Goal: Find specific page/section: Find specific page/section

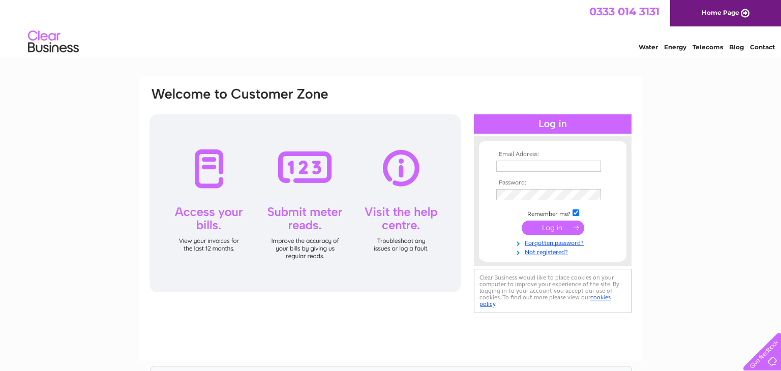
type input "[EMAIL_ADDRESS][DOMAIN_NAME]"
click at [563, 227] on input "submit" at bounding box center [553, 228] width 63 height 14
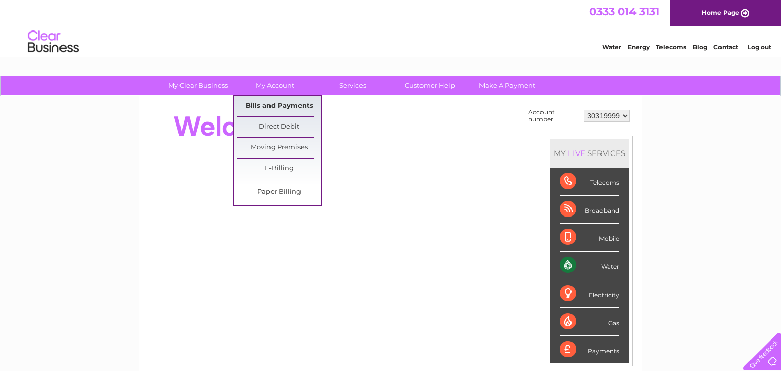
click at [279, 109] on link "Bills and Payments" at bounding box center [279, 106] width 84 height 20
click at [279, 106] on link "Bills and Payments" at bounding box center [279, 106] width 84 height 20
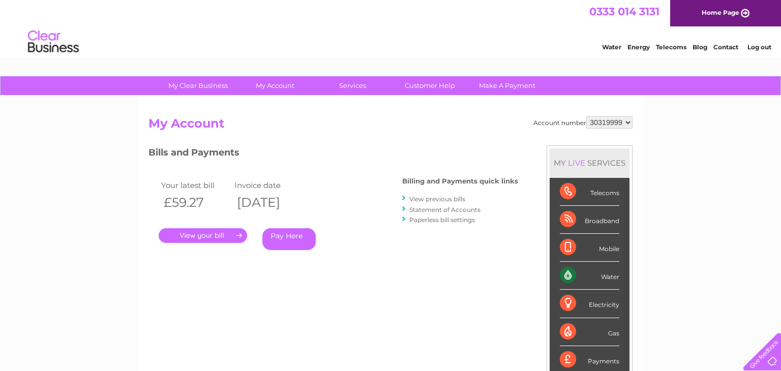
click at [217, 240] on link "." at bounding box center [203, 235] width 88 height 15
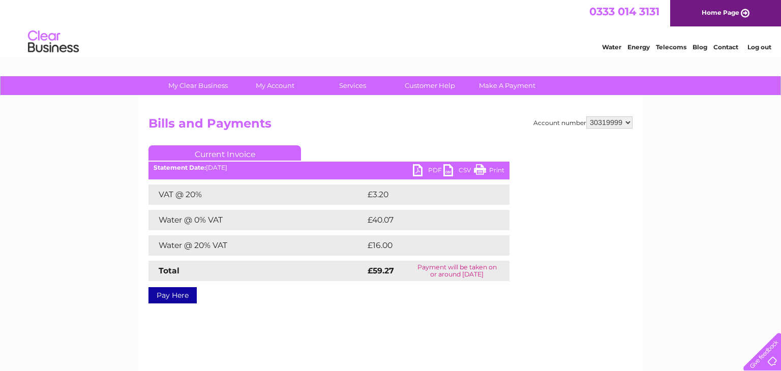
click at [481, 168] on link "Print" at bounding box center [489, 171] width 30 height 15
